Goal: Task Accomplishment & Management: Use online tool/utility

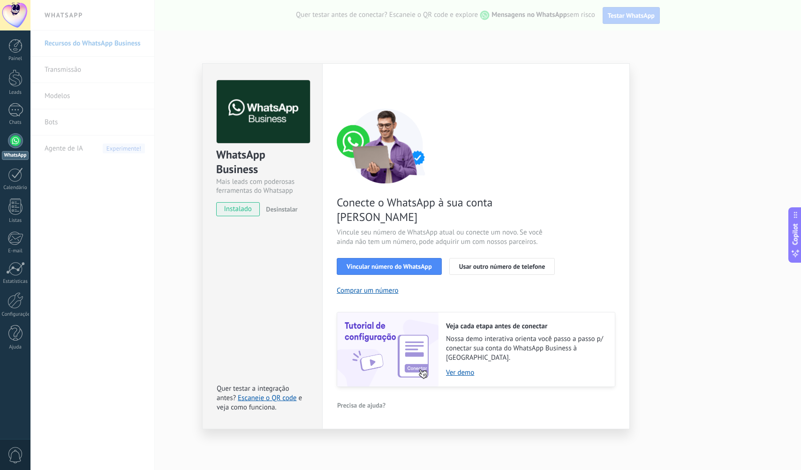
click at [409, 263] on span "Vincular número do WhatsApp" at bounding box center [389, 266] width 85 height 7
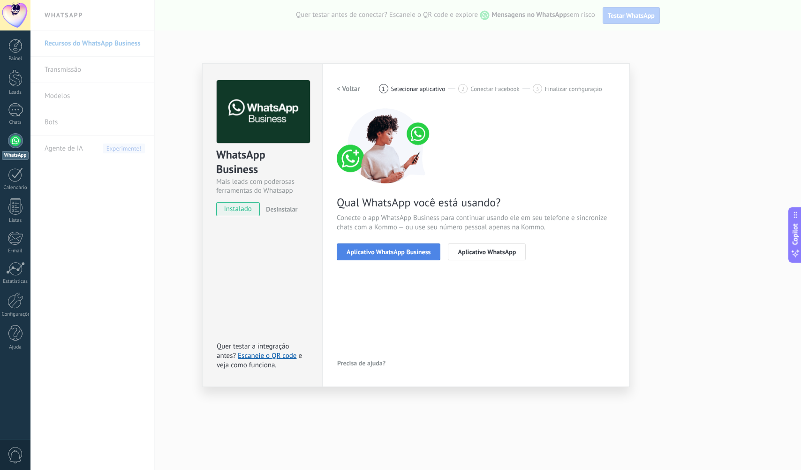
click at [410, 254] on span "Aplicativo WhatsApp Business" at bounding box center [389, 252] width 84 height 7
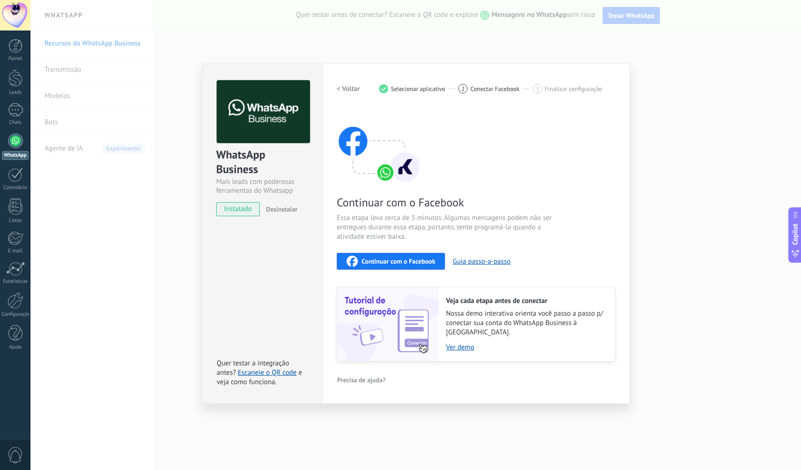
click at [416, 262] on span "Continuar com o Facebook" at bounding box center [399, 261] width 74 height 7
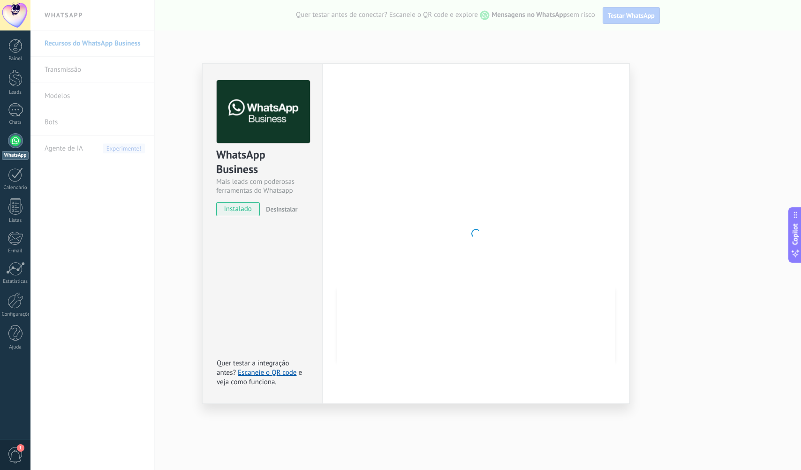
click at [271, 65] on div "WhatsApp Business Mais leads com poderosas ferramentas do Whatsapp instalado De…" at bounding box center [263, 144] width 120 height 160
click at [241, 209] on span "instalado" at bounding box center [238, 209] width 43 height 14
click at [647, 91] on div "WhatsApp Business Mais leads com poderosas ferramentas do Whatsapp instalado De…" at bounding box center [415, 235] width 771 height 470
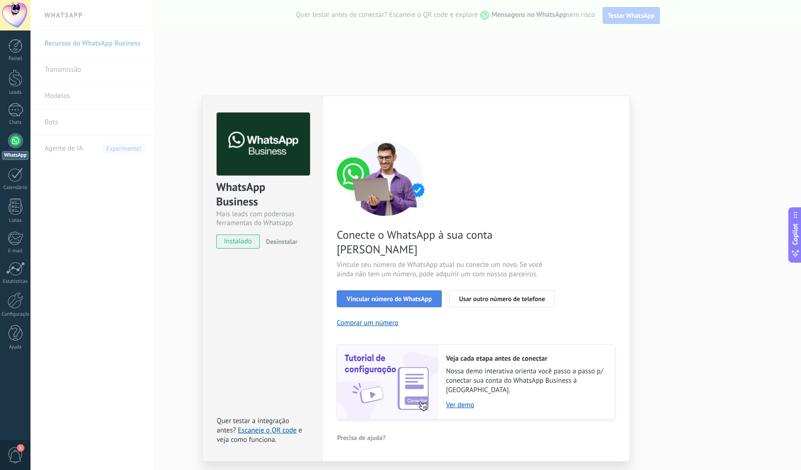
click at [404, 295] on span "Vincular número do WhatsApp" at bounding box center [389, 298] width 85 height 7
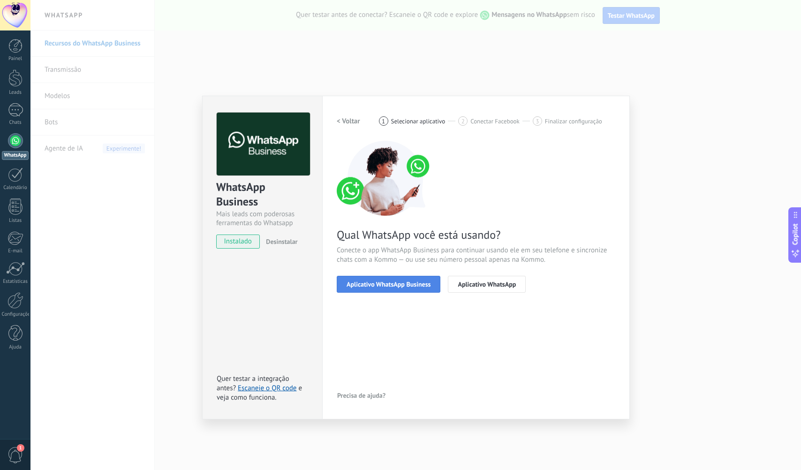
click at [407, 287] on span "Aplicativo WhatsApp Business" at bounding box center [389, 284] width 84 height 7
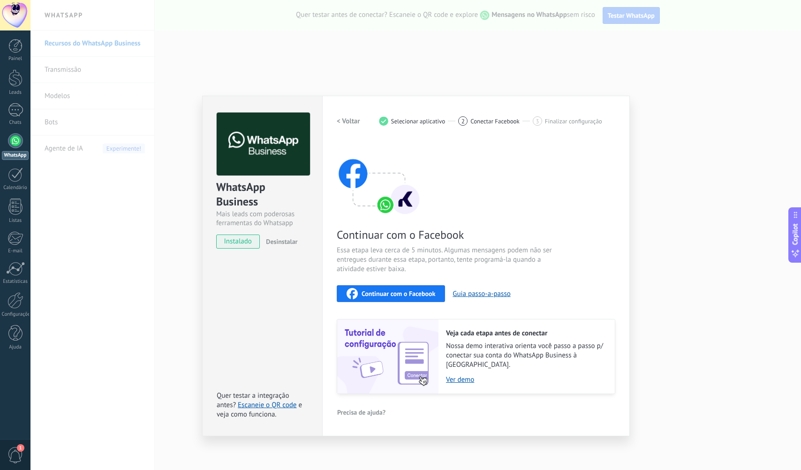
click at [412, 292] on span "Continuar com o Facebook" at bounding box center [399, 293] width 74 height 7
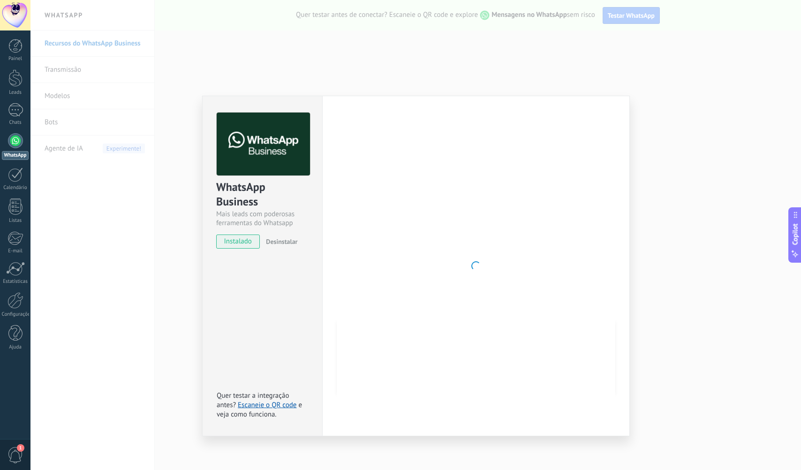
click at [129, 288] on div "WhatsApp Business Mais leads com poderosas ferramentas do Whatsapp instalado De…" at bounding box center [415, 235] width 771 height 470
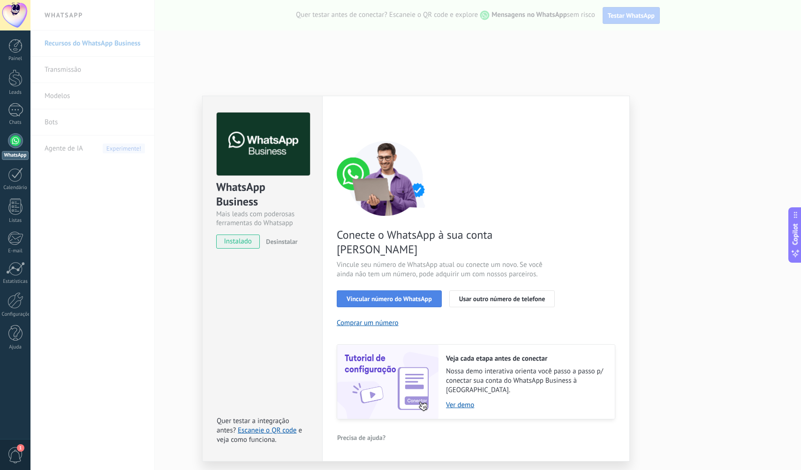
click at [427, 295] on span "Vincular número do WhatsApp" at bounding box center [389, 298] width 85 height 7
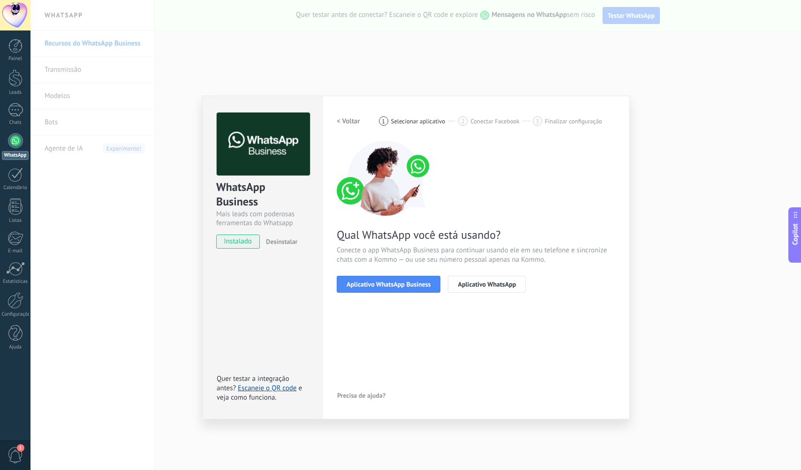
click at [427, 288] on span "Aplicativo WhatsApp Business" at bounding box center [389, 284] width 84 height 7
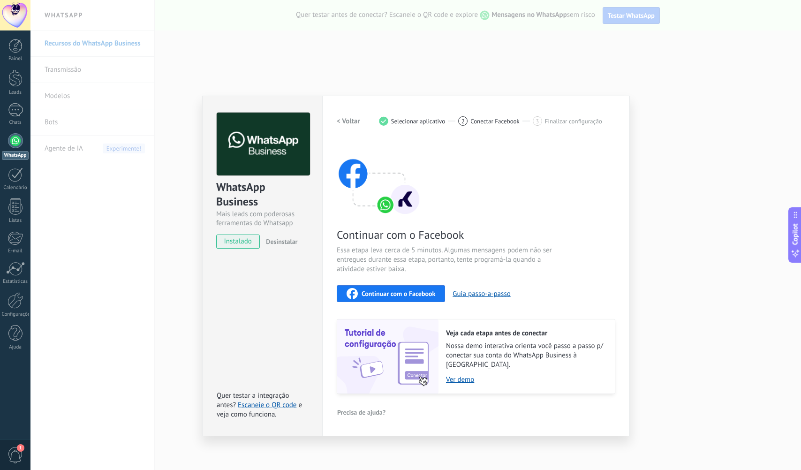
click at [427, 288] on button "Continuar com o Facebook" at bounding box center [391, 293] width 108 height 17
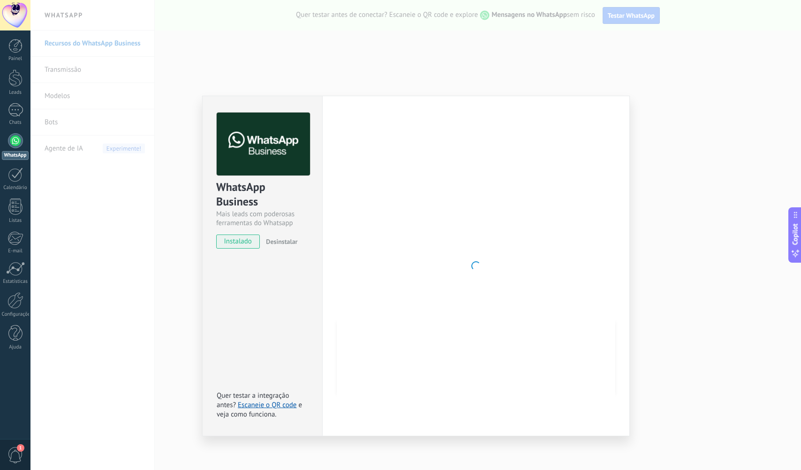
click at [245, 28] on div "WhatsApp Business Mais leads com poderosas ferramentas do Whatsapp instalado De…" at bounding box center [415, 235] width 771 height 470
